Goal: Information Seeking & Learning: Learn about a topic

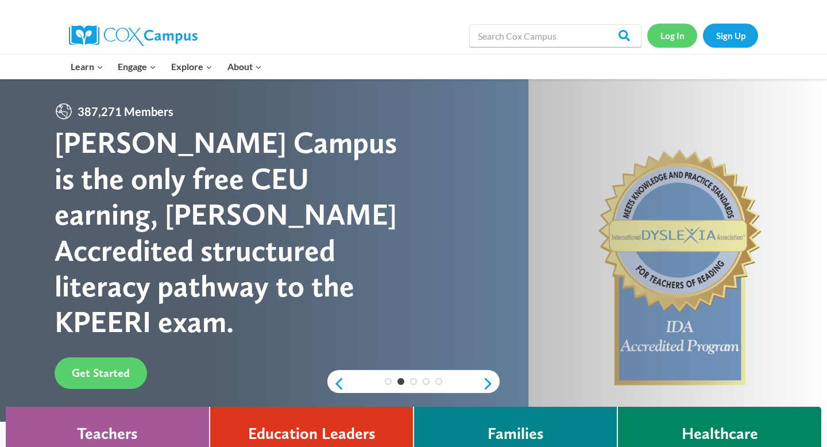
click at [672, 44] on link "Log In" at bounding box center [672, 36] width 50 height 24
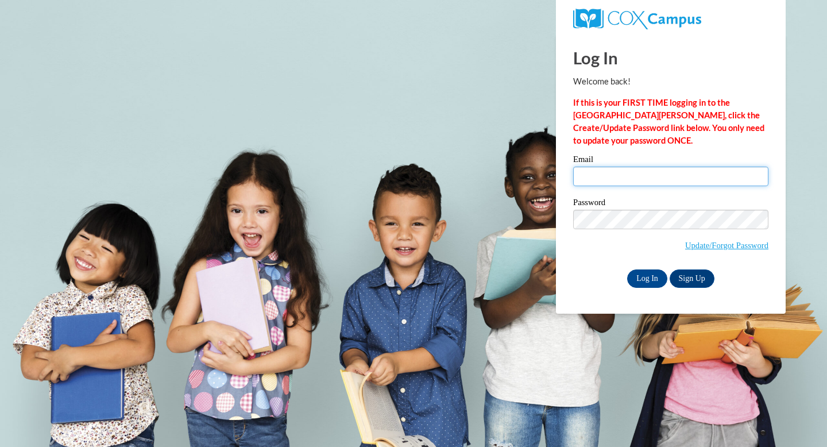
click at [630, 167] on input "Email" at bounding box center [670, 177] width 195 height 20
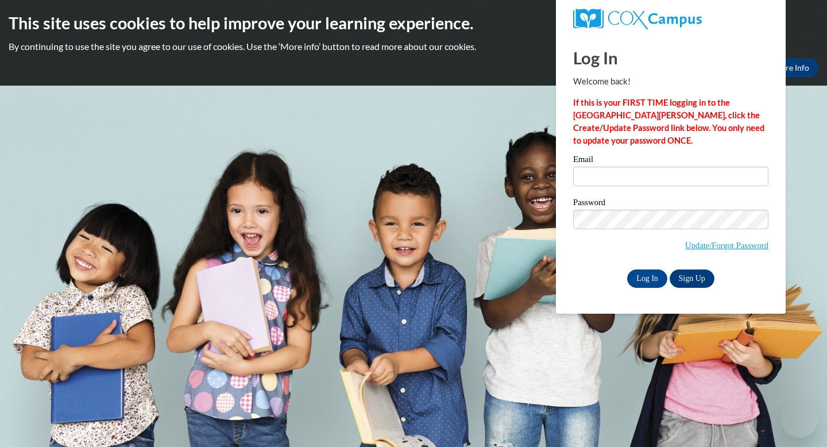
click at [631, 231] on span "Update/Forgot Password" at bounding box center [670, 234] width 195 height 48
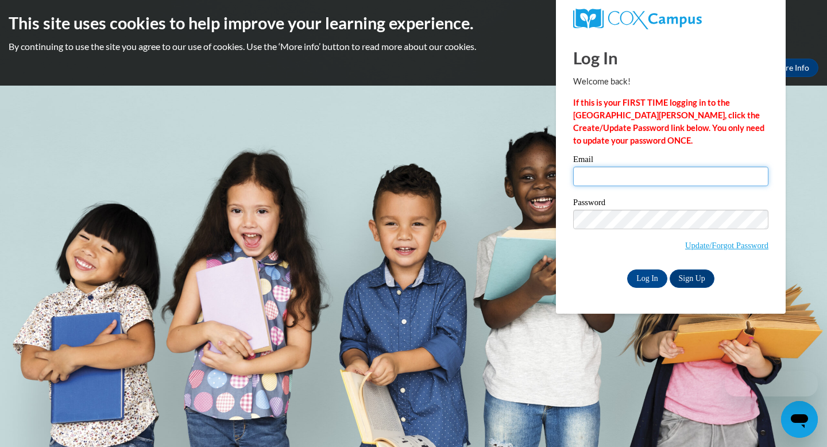
type input "adrianna.dykstra@franklin.k12.wi.us"
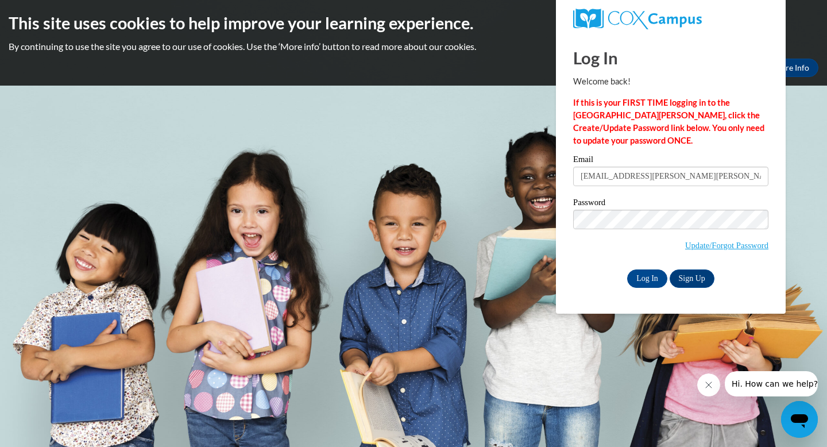
click at [563, 248] on div "Log In Welcome back! If this is your FIRST TIME logging in to the NEW Cox Campu…" at bounding box center [670, 173] width 247 height 279
click at [640, 279] on input "Log In" at bounding box center [647, 278] width 40 height 18
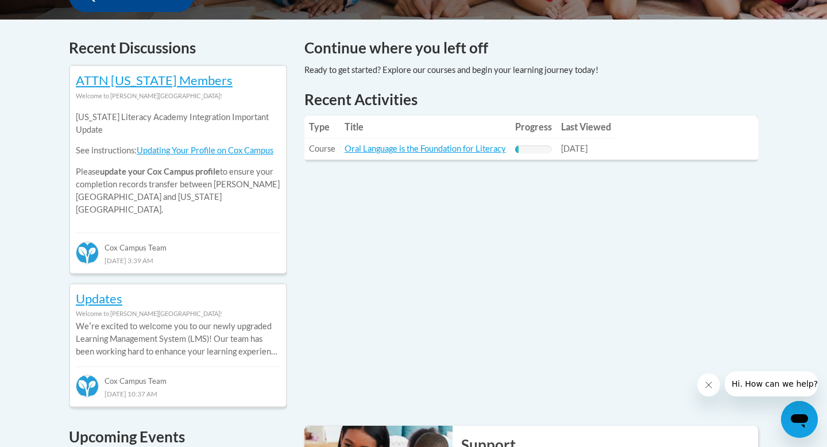
scroll to position [469, 0]
click at [407, 152] on link "Oral Language is the Foundation for Literacy" at bounding box center [425, 149] width 161 height 10
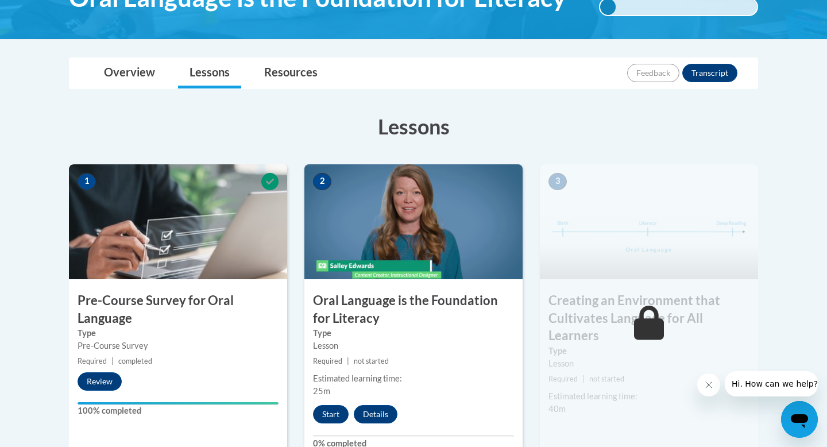
scroll to position [225, 0]
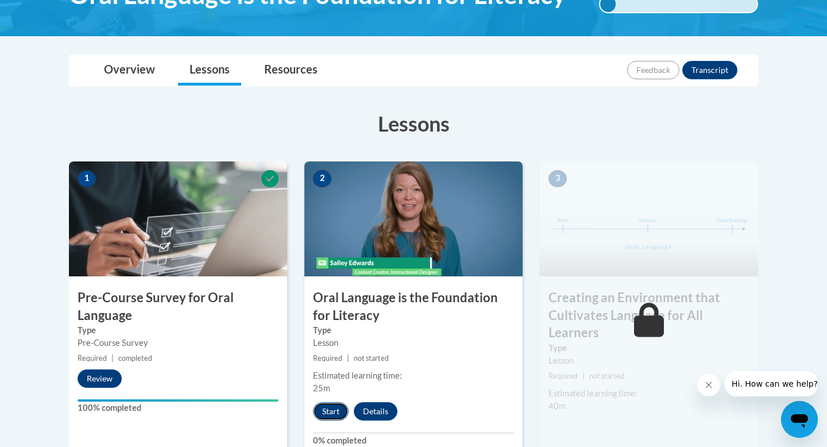
click at [334, 408] on button "Start" at bounding box center [331, 411] width 36 height 18
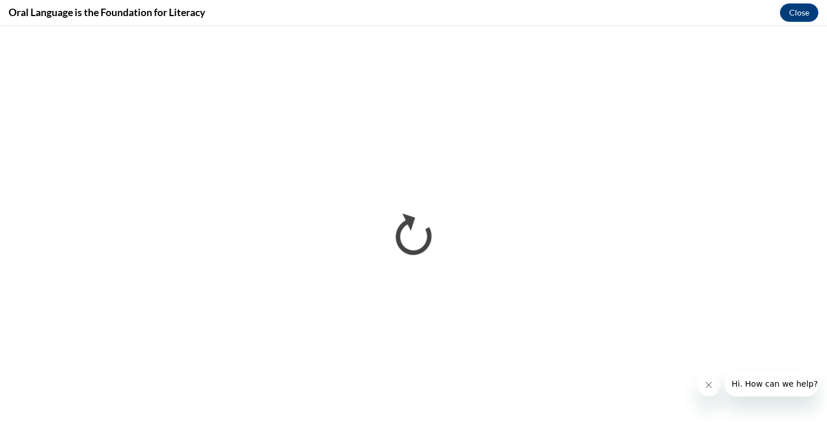
scroll to position [0, 0]
click at [704, 391] on button "Close message from company" at bounding box center [708, 384] width 23 height 23
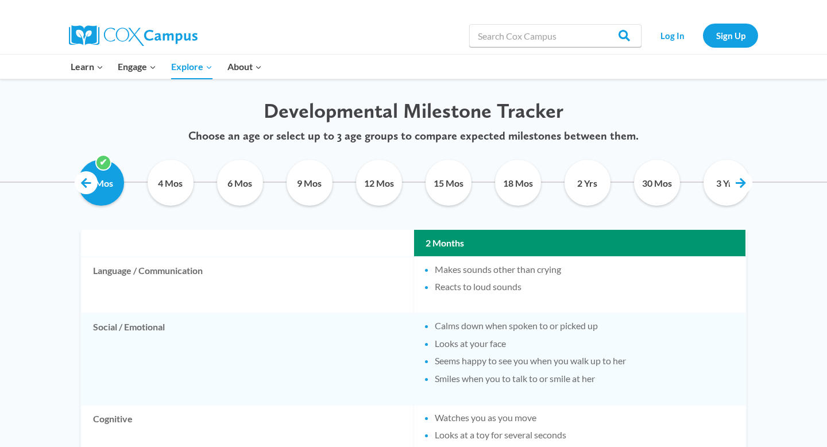
scroll to position [550, 0]
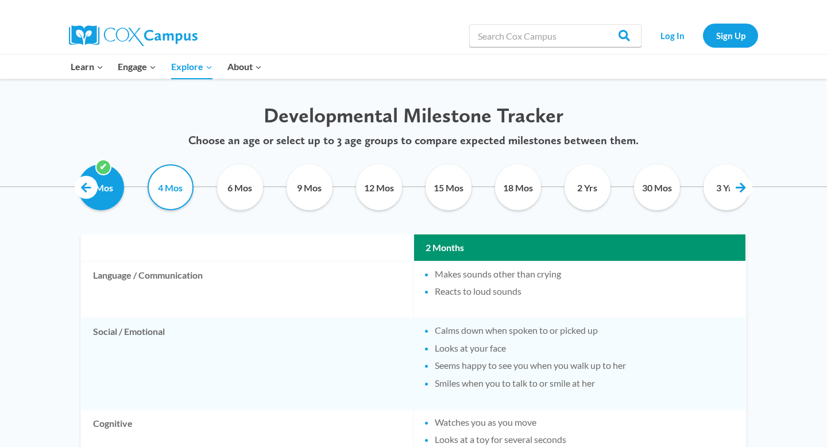
click at [158, 204] on input "4 Mos" at bounding box center [170, 187] width 52 height 46
checkbox input "true"
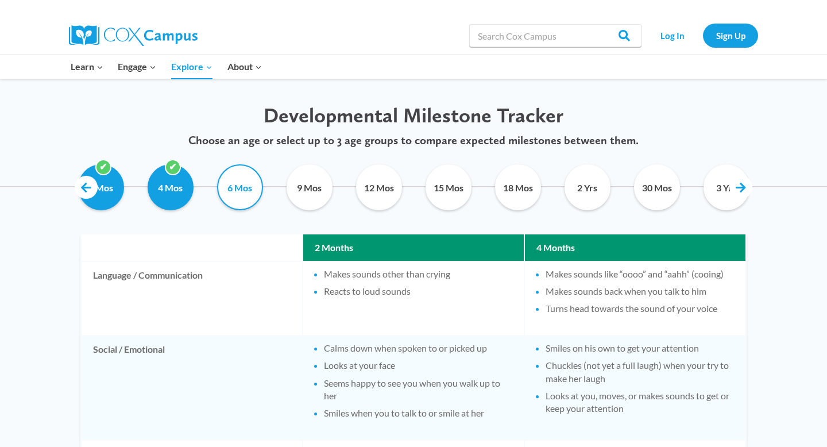
click at [241, 191] on input "6 Mos" at bounding box center [240, 187] width 52 height 46
checkbox input "true"
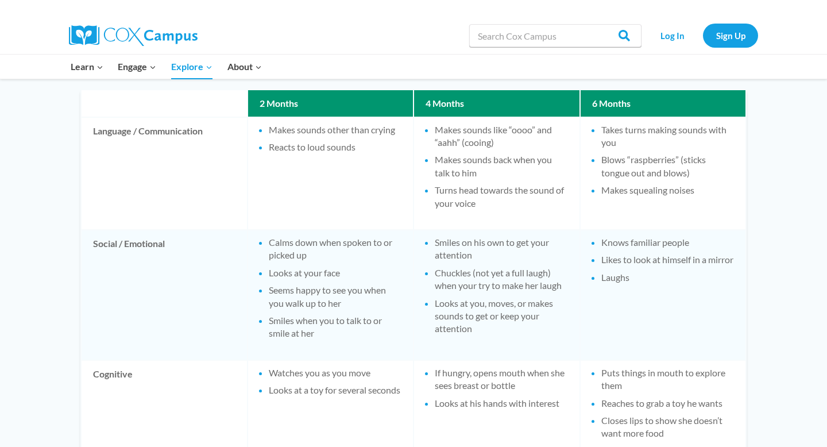
scroll to position [696, 0]
